Goal: Understand process/instructions: Learn how to perform a task or action

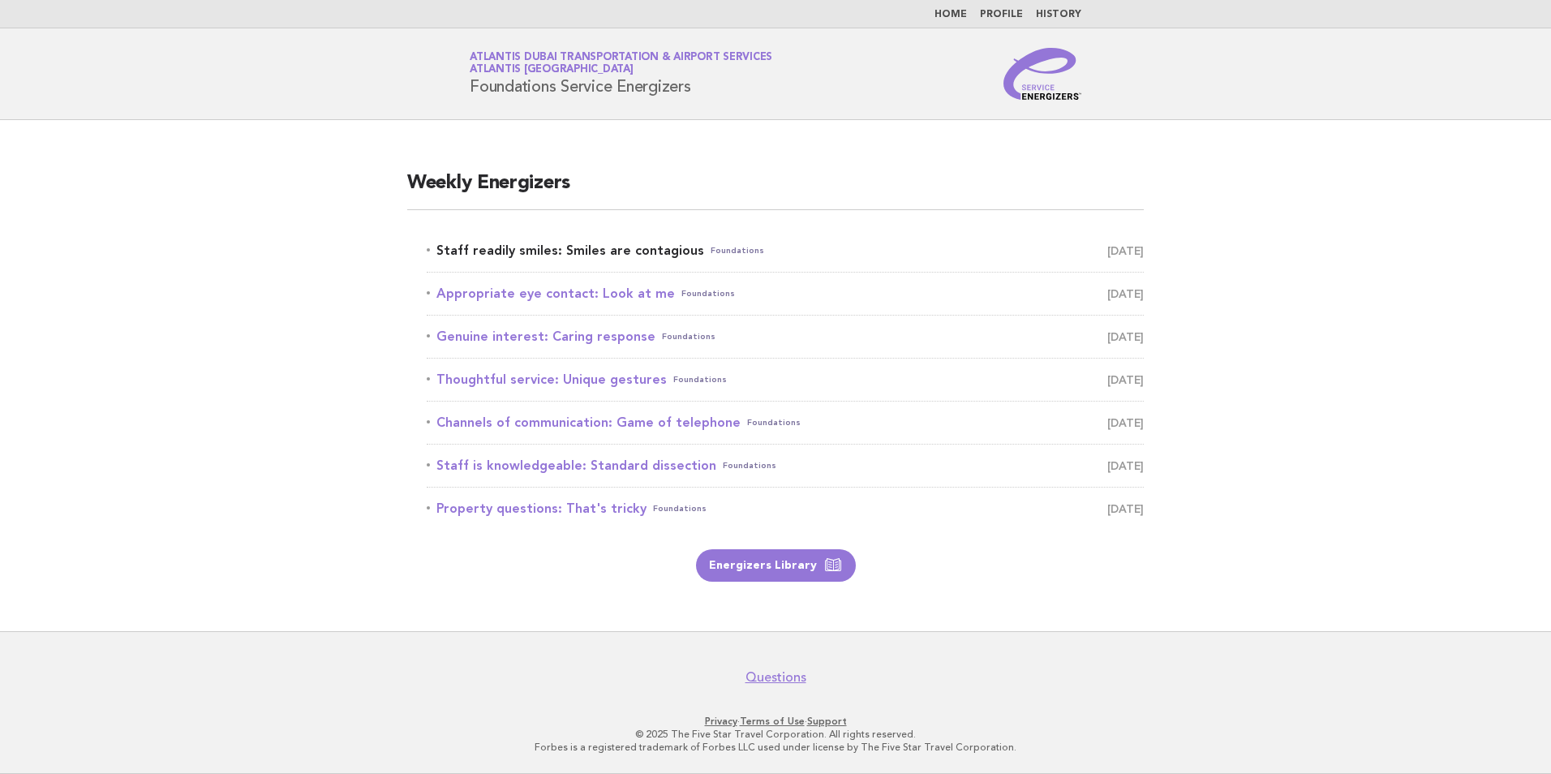
click at [569, 259] on link "Staff readily smiles: Smiles are contagious Foundations August 25" at bounding box center [785, 250] width 717 height 23
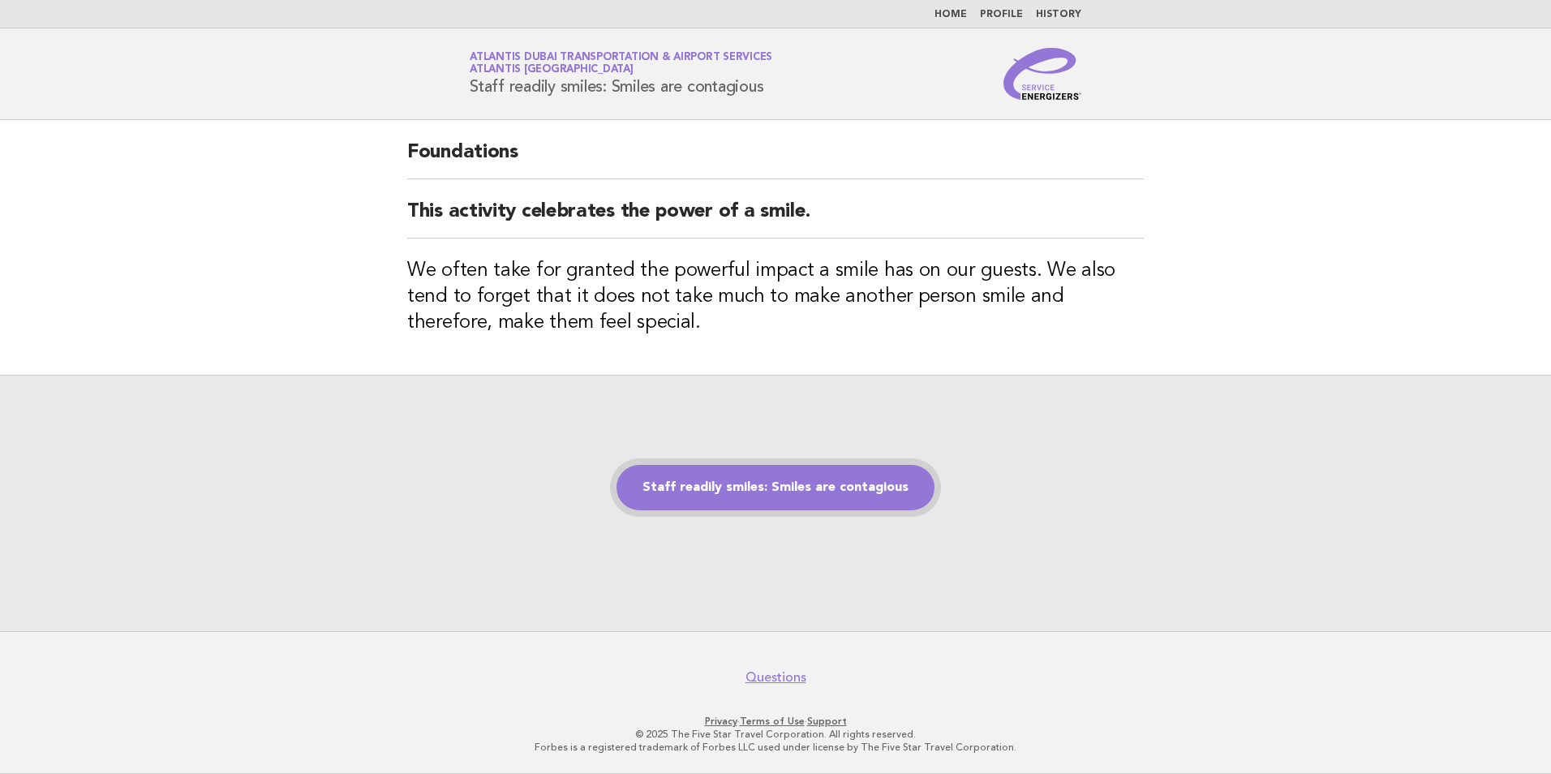
click at [788, 495] on link "Staff readily smiles: Smiles are contagious" at bounding box center [775, 487] width 318 height 45
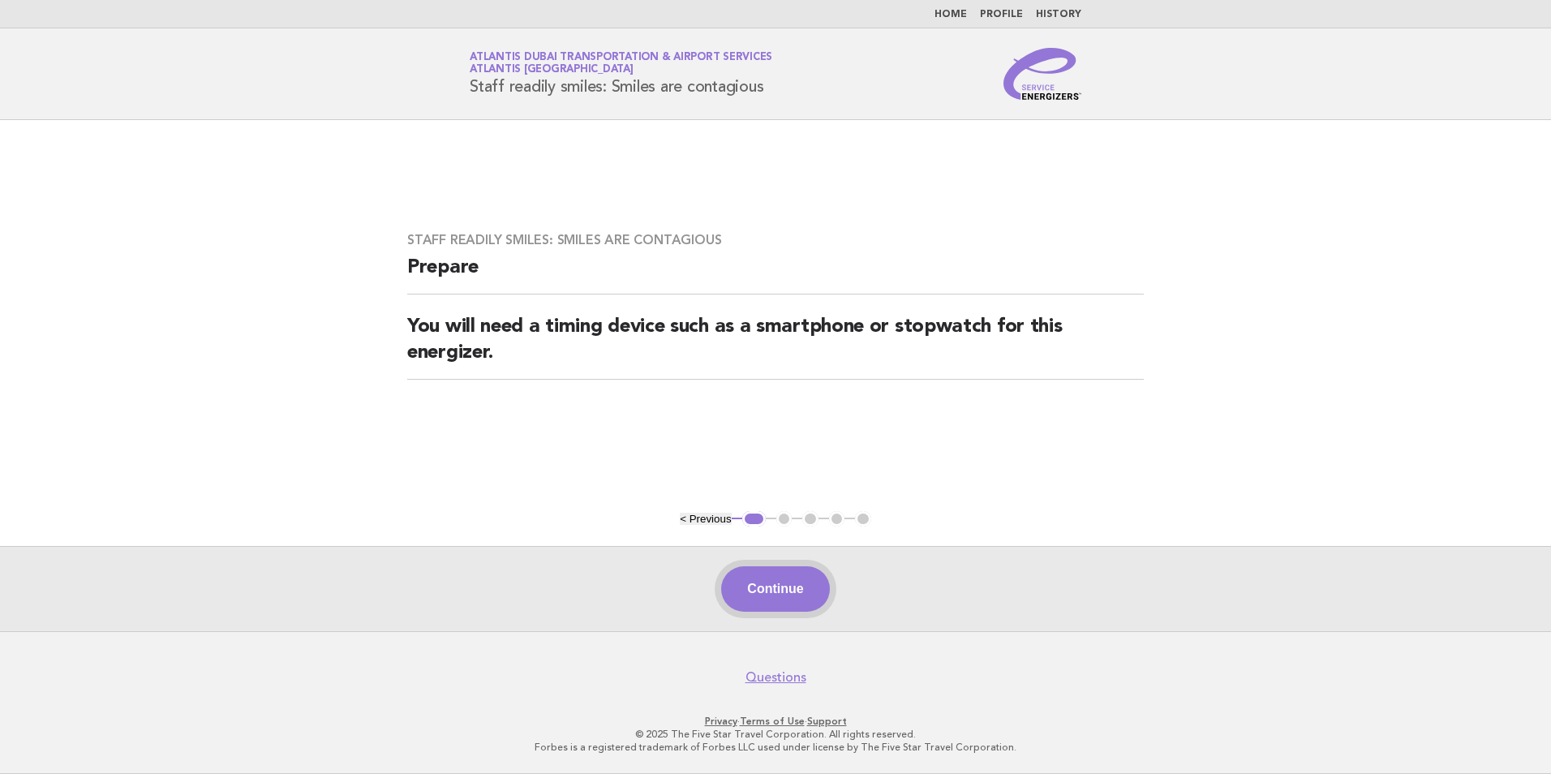
click at [796, 588] on button "Continue" at bounding box center [775, 588] width 108 height 45
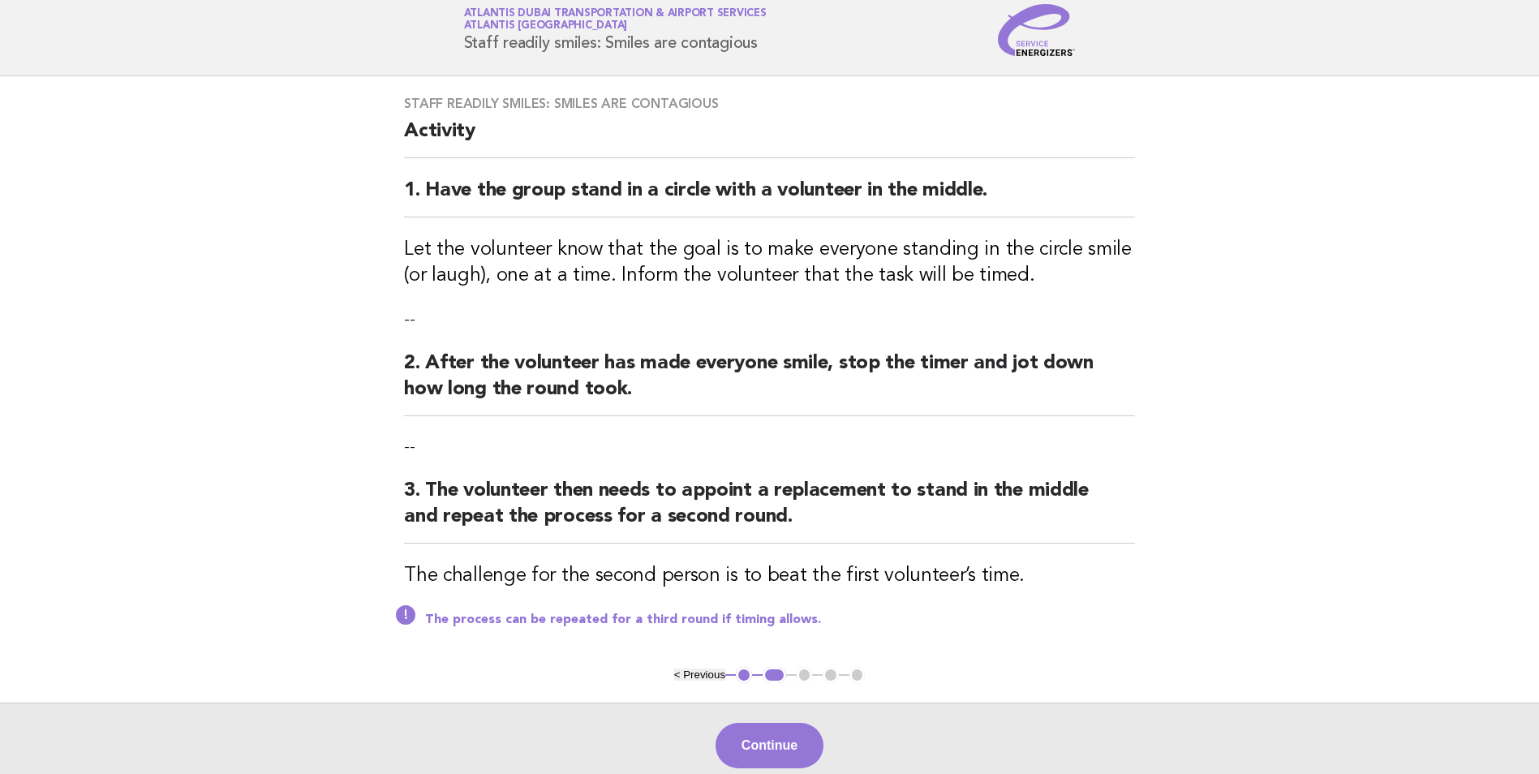
scroll to position [81, 0]
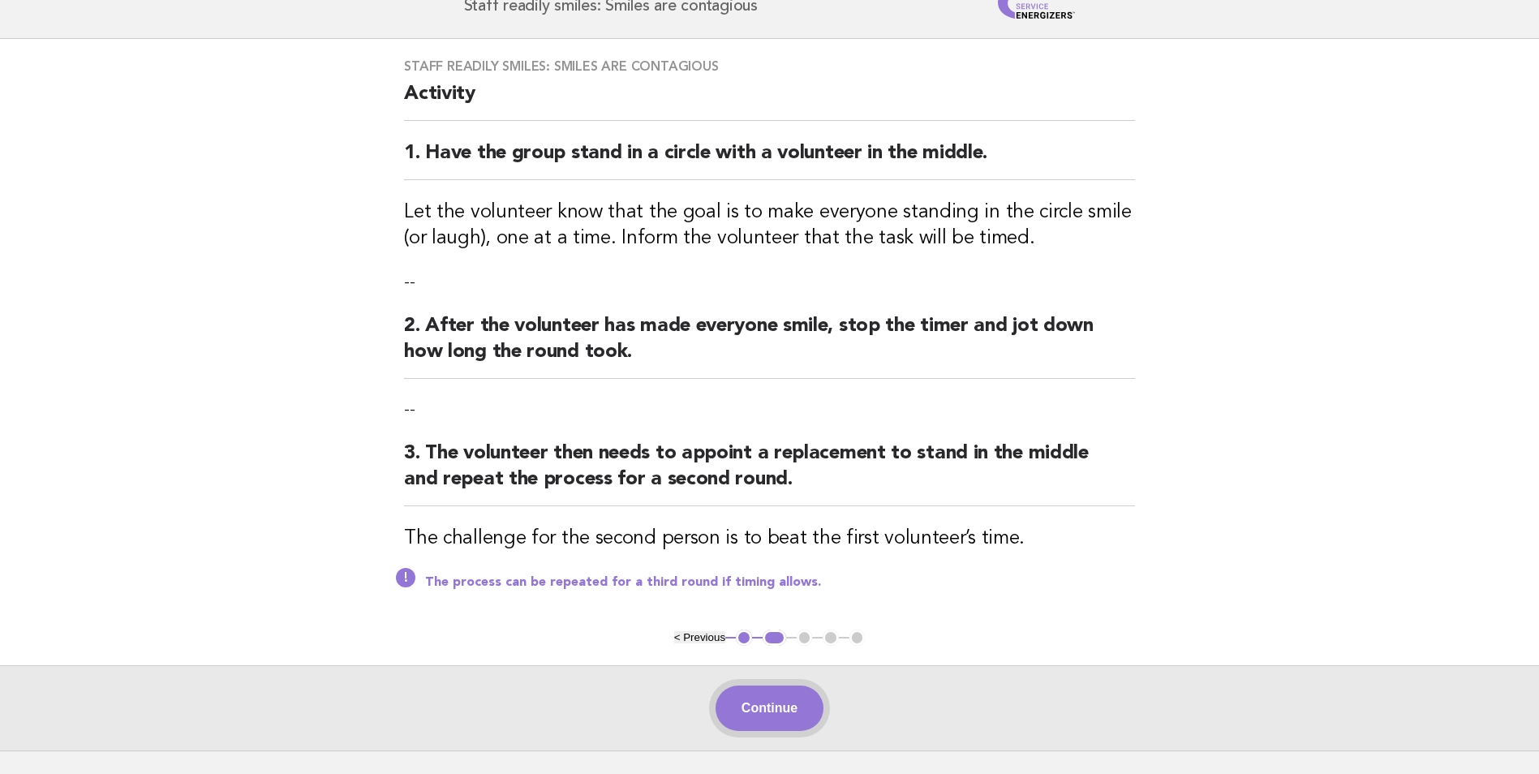
click at [762, 715] on button "Continue" at bounding box center [769, 707] width 108 height 45
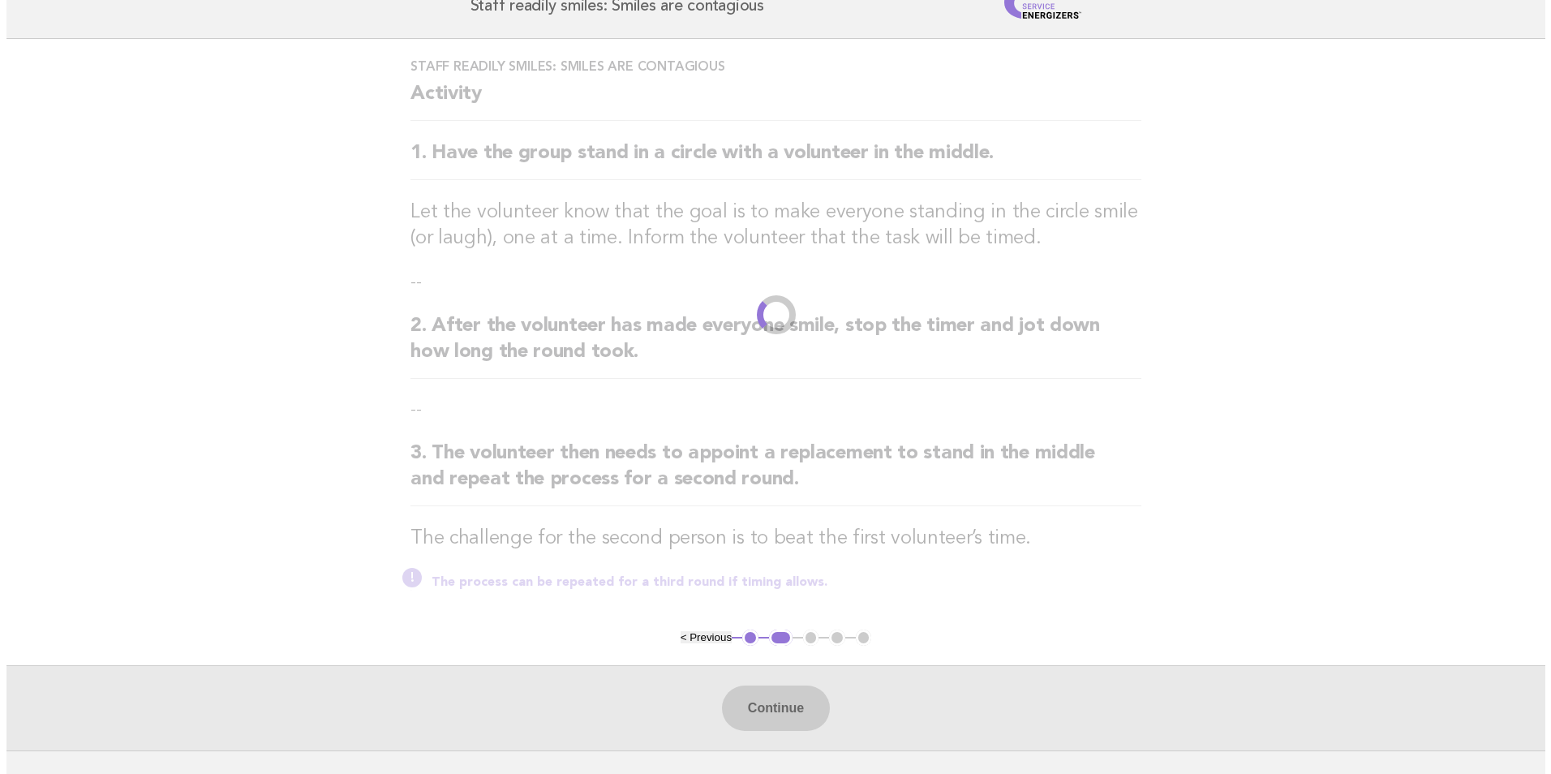
scroll to position [0, 0]
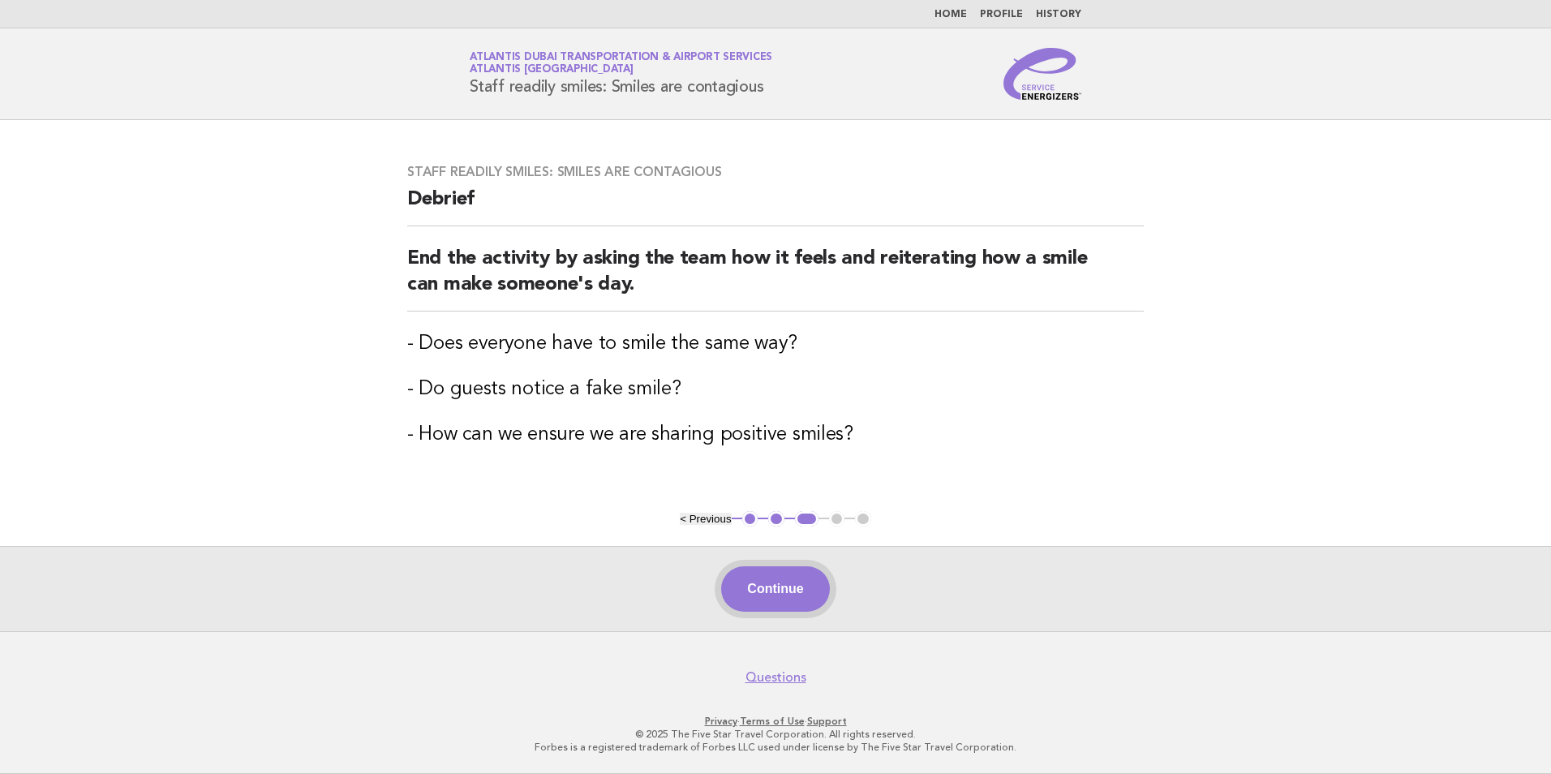
click at [805, 591] on button "Continue" at bounding box center [775, 588] width 108 height 45
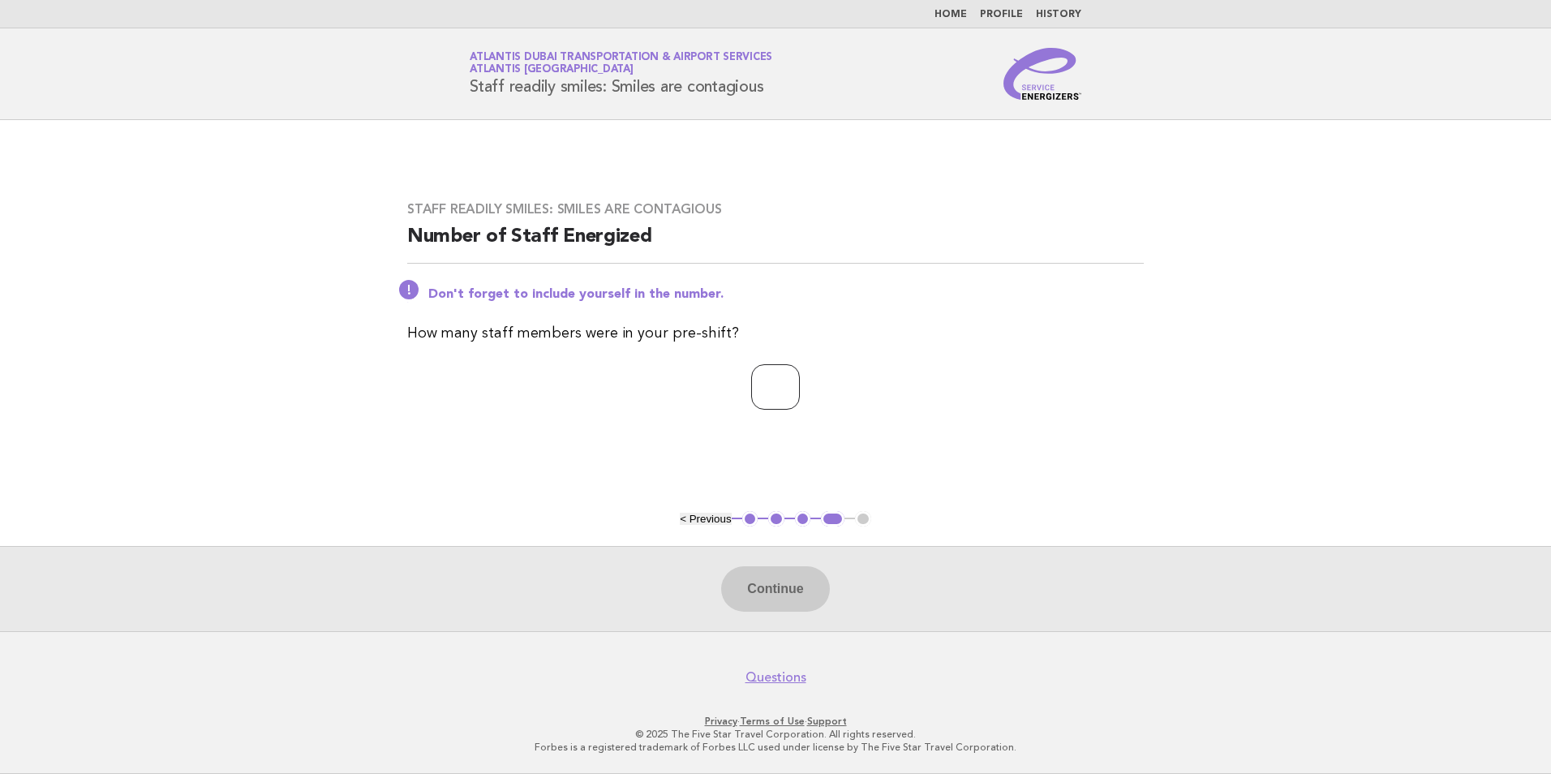
click at [754, 385] on input "number" at bounding box center [775, 386] width 49 height 45
type input "*"
click at [794, 579] on button "Continue" at bounding box center [775, 588] width 108 height 45
